Goal: Task Accomplishment & Management: Use online tool/utility

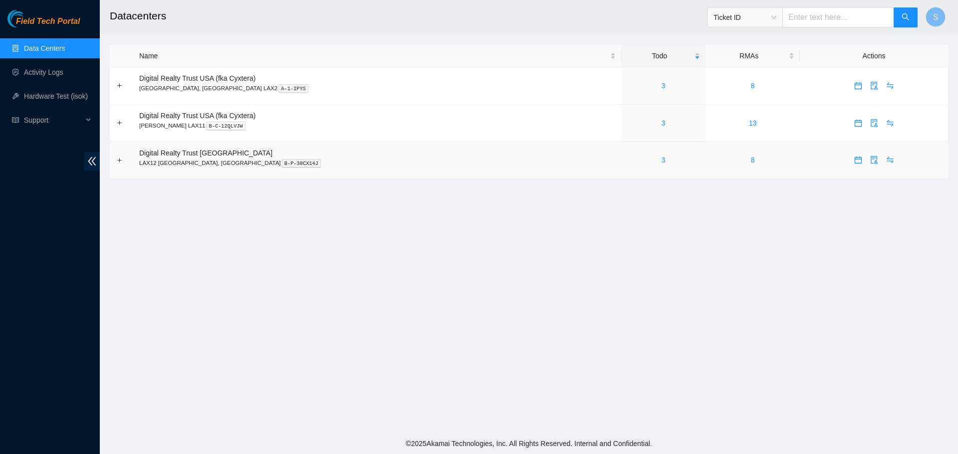
click at [626, 158] on div "3" at bounding box center [662, 160] width 73 height 11
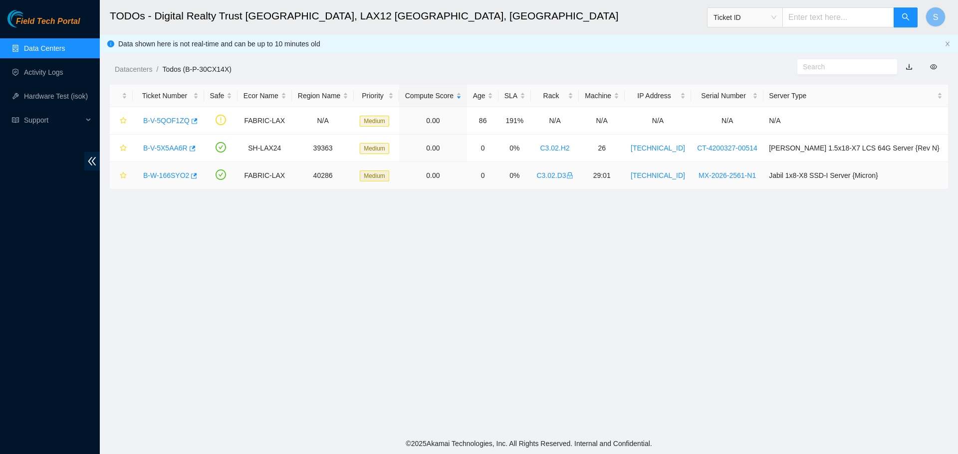
click at [158, 176] on link "B-W-166SYO2" at bounding box center [166, 176] width 46 height 8
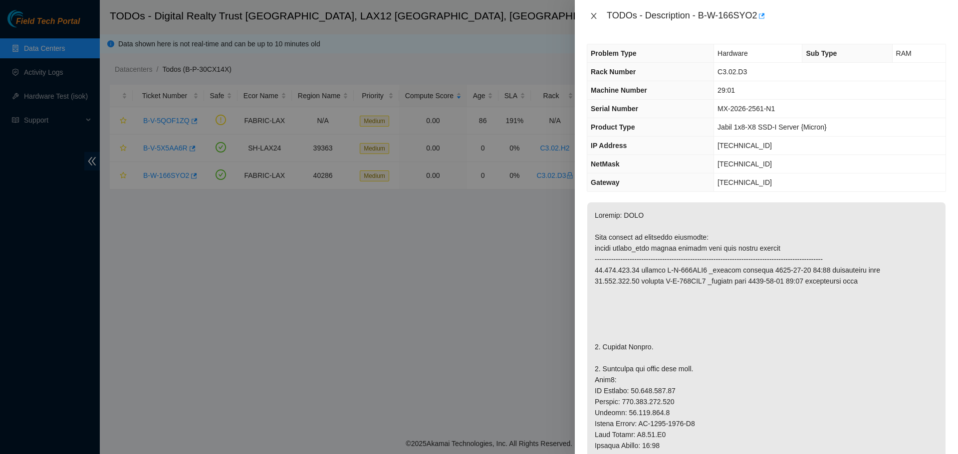
click at [594, 17] on icon "close" at bounding box center [594, 16] width 8 height 8
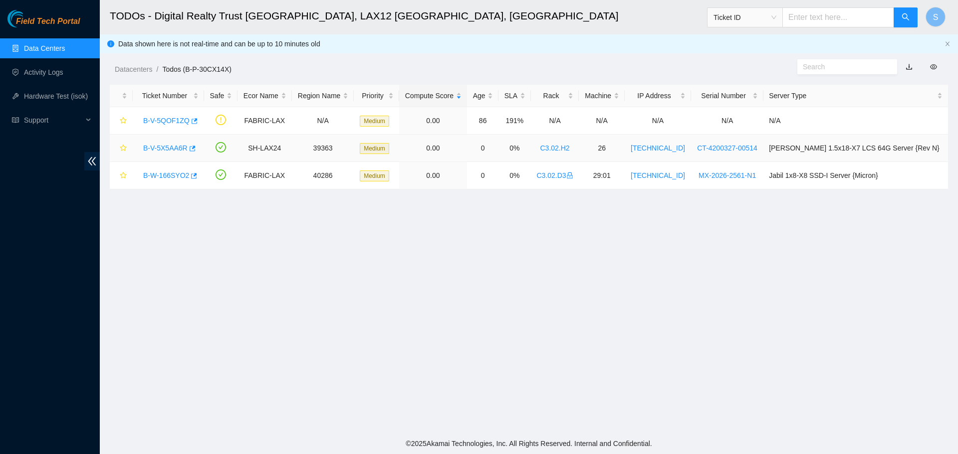
click at [166, 147] on link "B-V-5X5AA6R" at bounding box center [165, 148] width 44 height 8
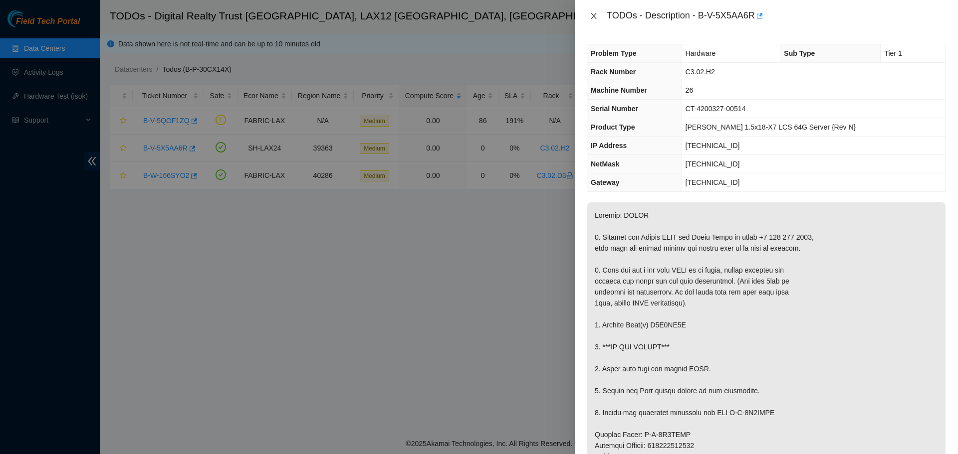
click at [593, 17] on icon "close" at bounding box center [593, 16] width 5 height 6
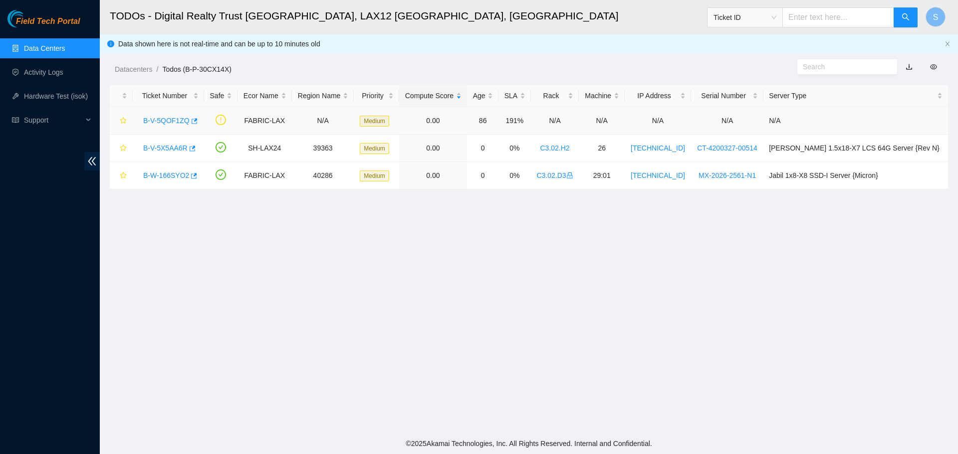
click at [172, 119] on link "B-V-5QOF1ZQ" at bounding box center [166, 121] width 46 height 8
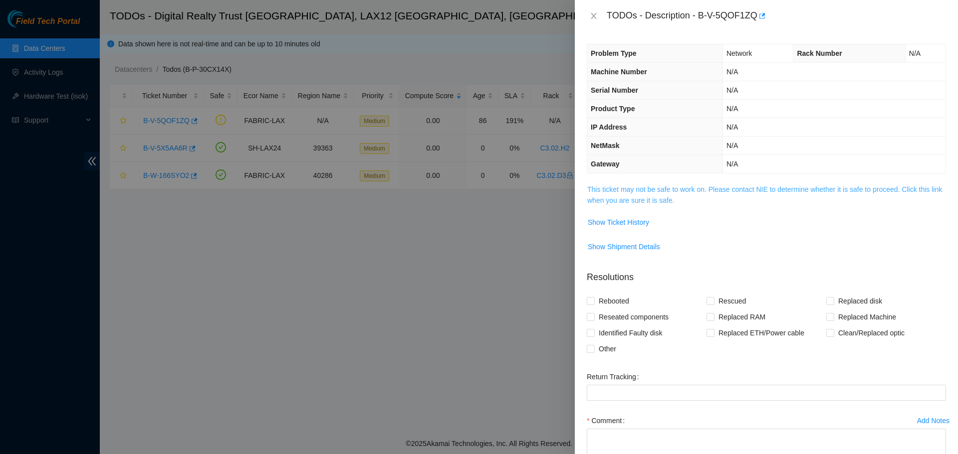
click at [674, 190] on link "This ticket may not be safe to work on. Please contact NIE to determine whether…" at bounding box center [764, 195] width 355 height 19
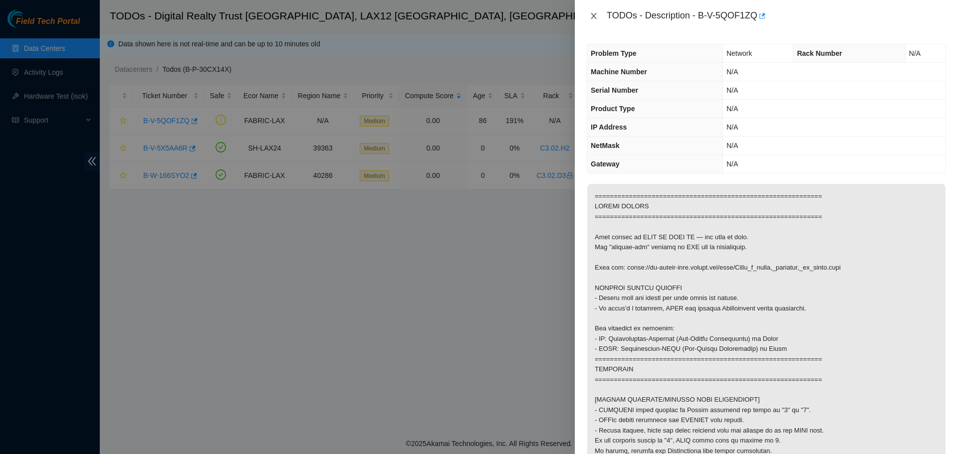
click at [590, 13] on icon "close" at bounding box center [594, 16] width 8 height 8
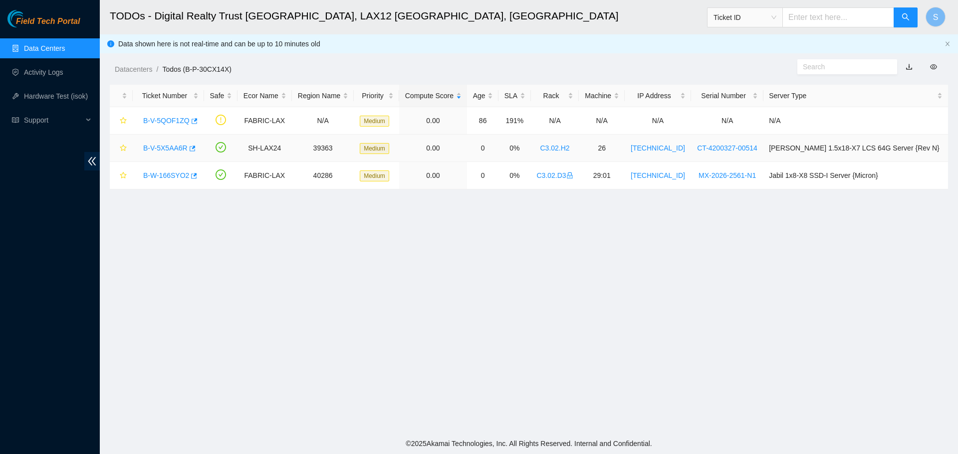
click at [168, 149] on link "B-V-5X5AA6R" at bounding box center [165, 148] width 44 height 8
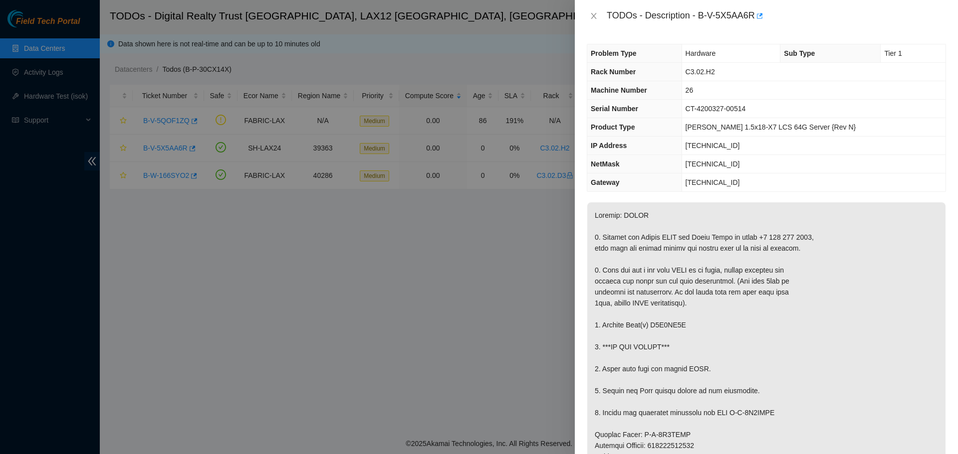
click at [591, 22] on div "TODOs - Description - B-V-5X5AA6R" at bounding box center [766, 16] width 359 height 16
click at [591, 17] on icon "close" at bounding box center [594, 16] width 8 height 8
